Goal: Task Accomplishment & Management: Manage account settings

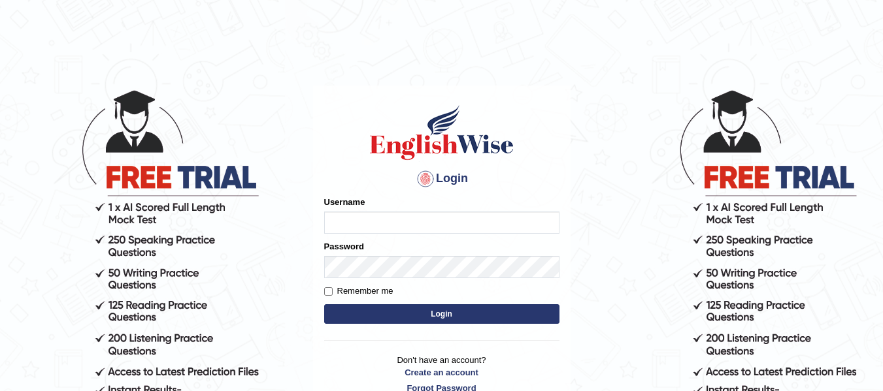
type input "melanipicoc"
click at [461, 316] on button "Login" at bounding box center [441, 315] width 235 height 20
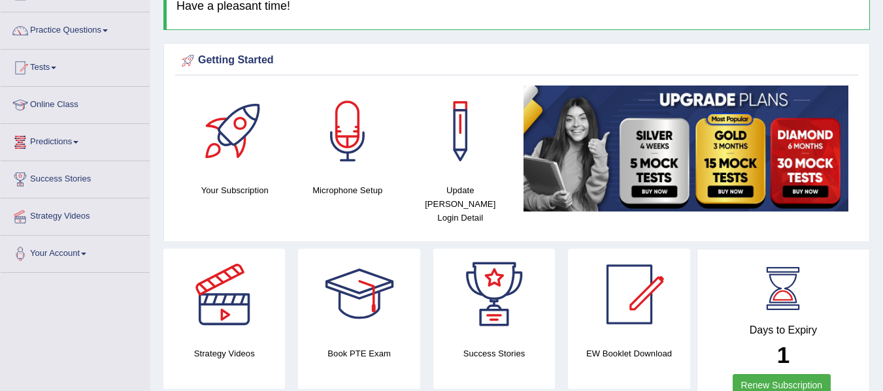
scroll to position [95, 0]
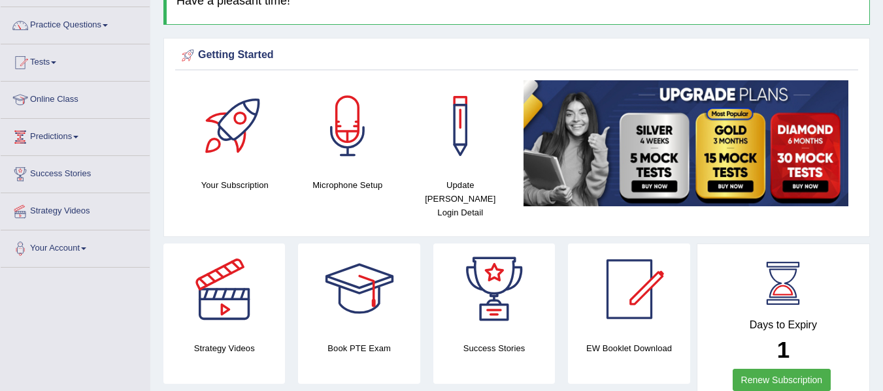
click at [108, 26] on span at bounding box center [105, 25] width 5 height 3
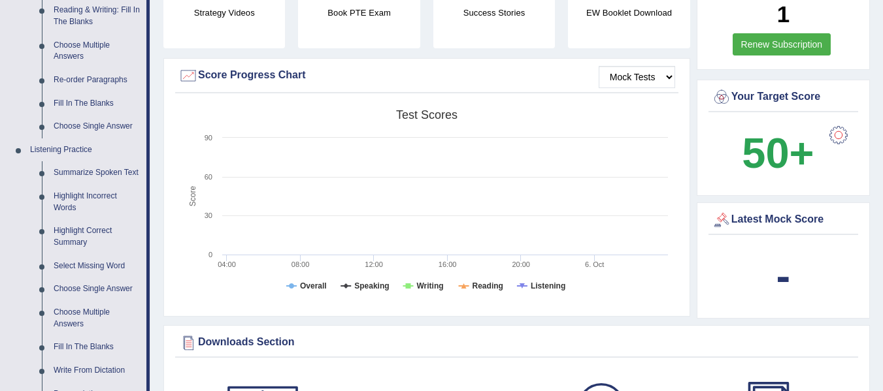
scroll to position [451, 0]
